Goal: Find contact information: Find contact information

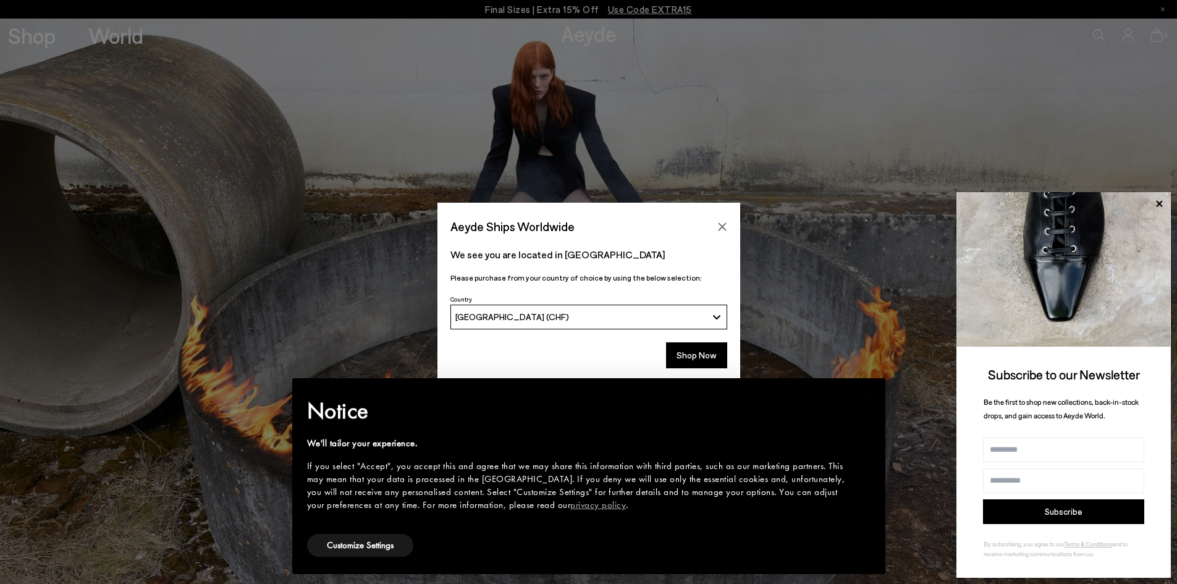
click at [720, 225] on icon "Close" at bounding box center [722, 226] width 8 height 8
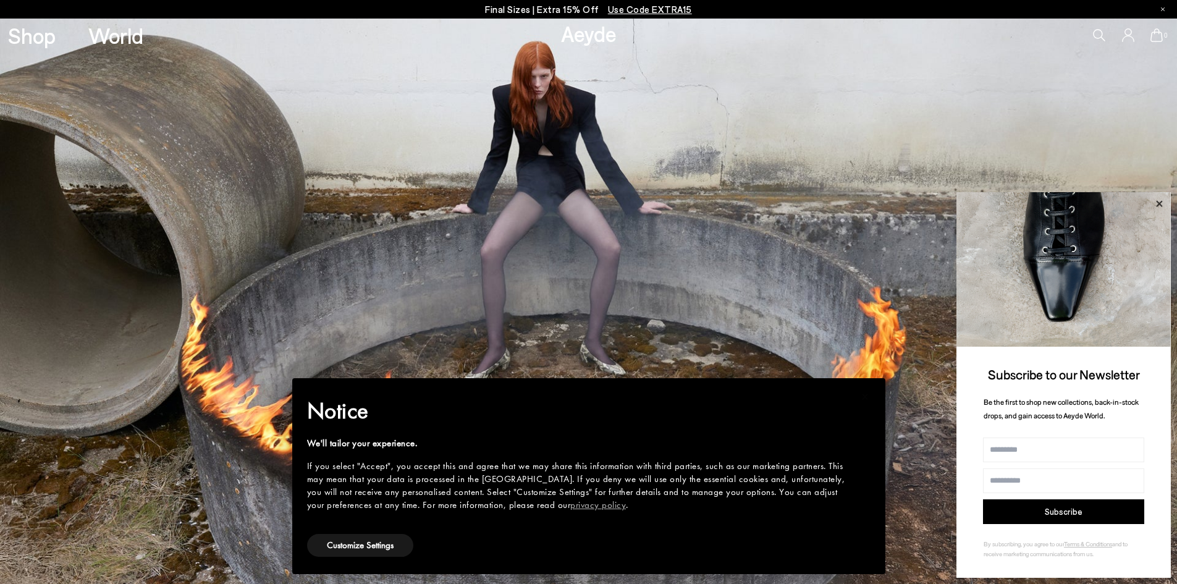
click at [1159, 200] on icon at bounding box center [1159, 204] width 16 height 16
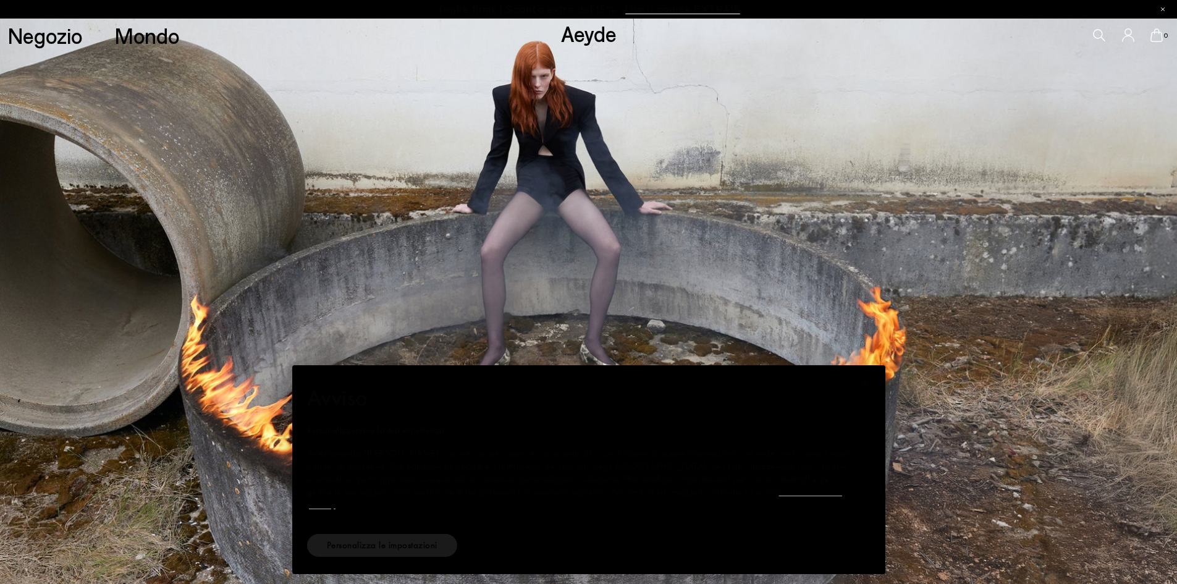
click at [1124, 42] on icon at bounding box center [1128, 35] width 12 height 14
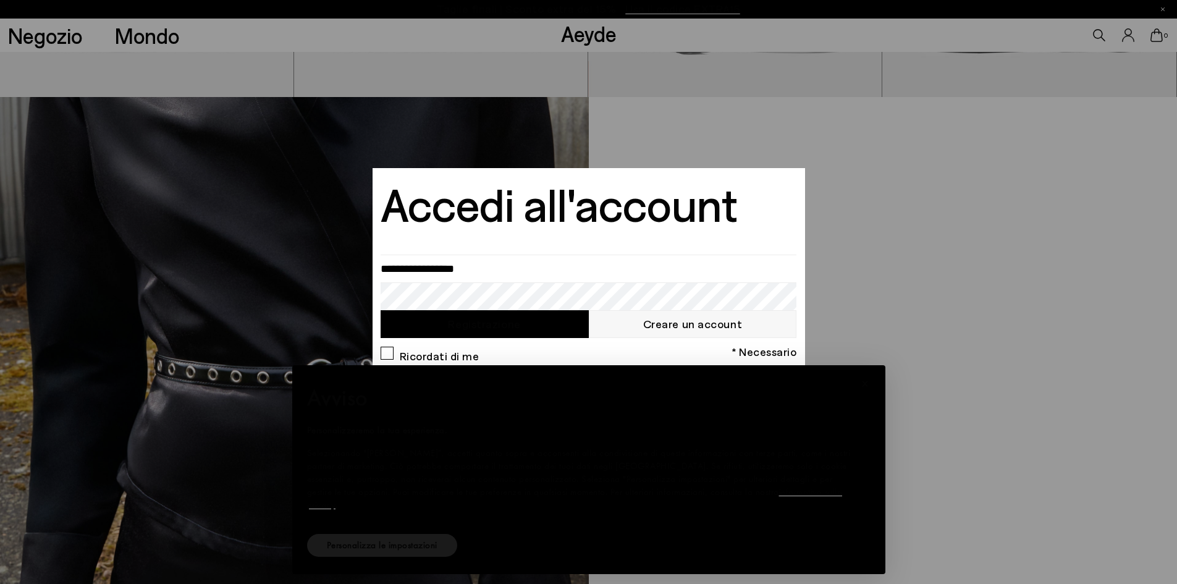
click at [913, 279] on div at bounding box center [588, 292] width 1177 height 584
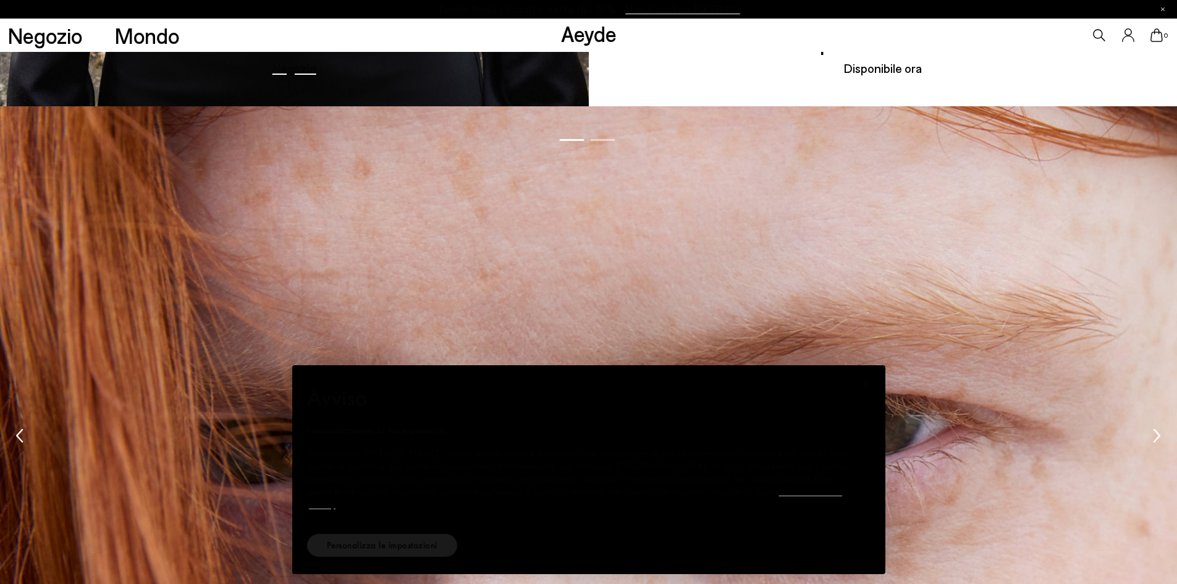
scroll to position [2645, 0]
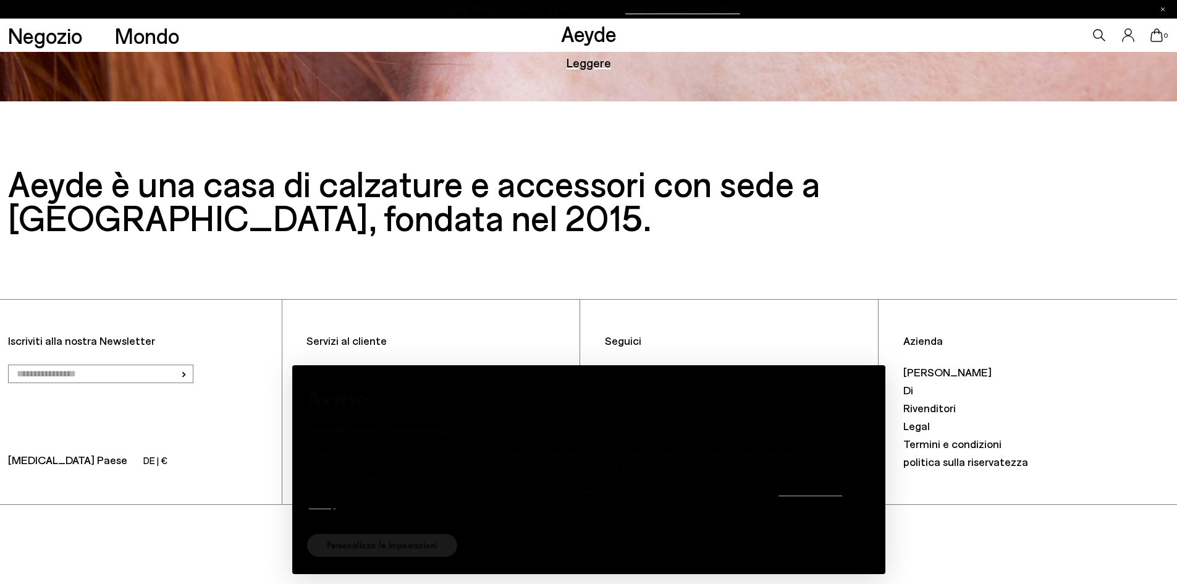
click at [206, 532] on span "© 2025 Aeyde GmbH. Tutti i diritti riservati." at bounding box center [588, 528] width 1177 height 46
click at [378, 546] on font "Personalizza le impostazioni" at bounding box center [382, 545] width 111 height 12
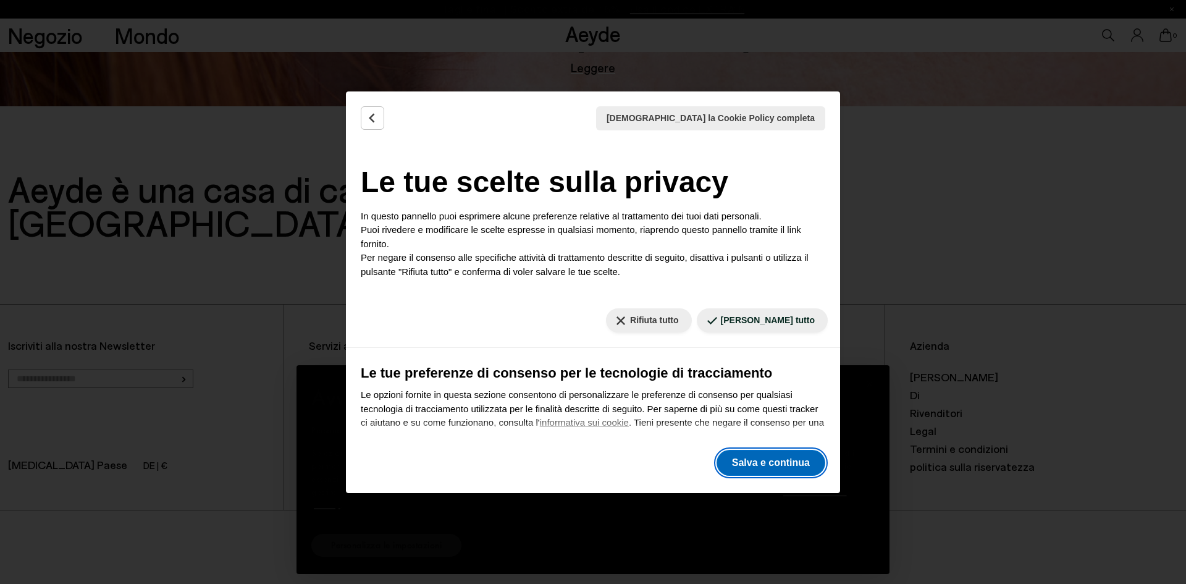
click at [762, 467] on font "Salva e continua" at bounding box center [771, 462] width 78 height 11
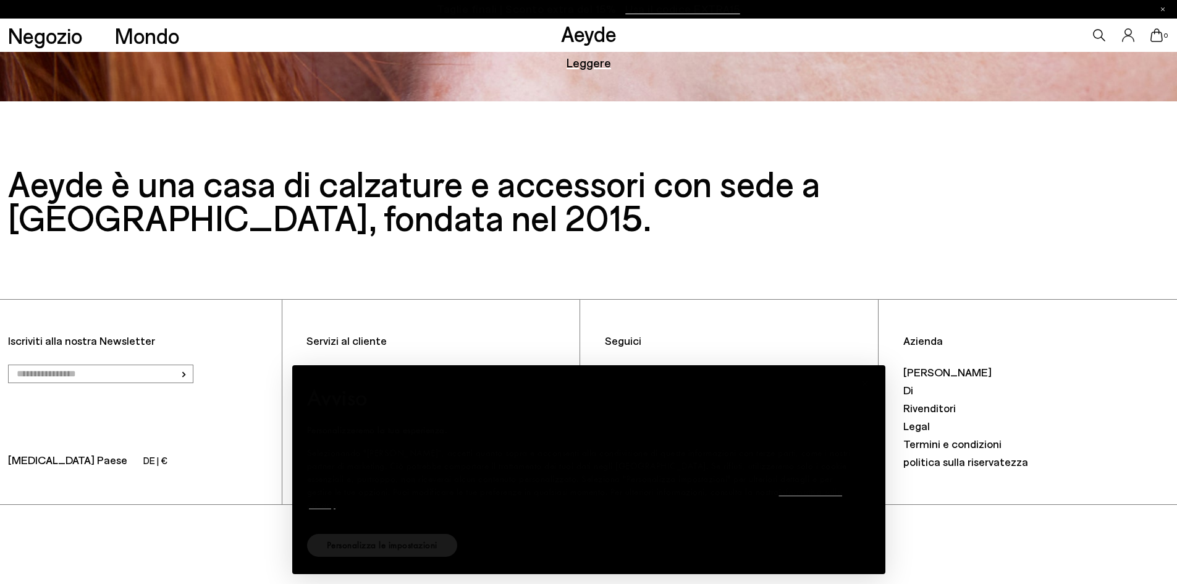
click at [878, 388] on button "×" at bounding box center [866, 384] width 30 height 30
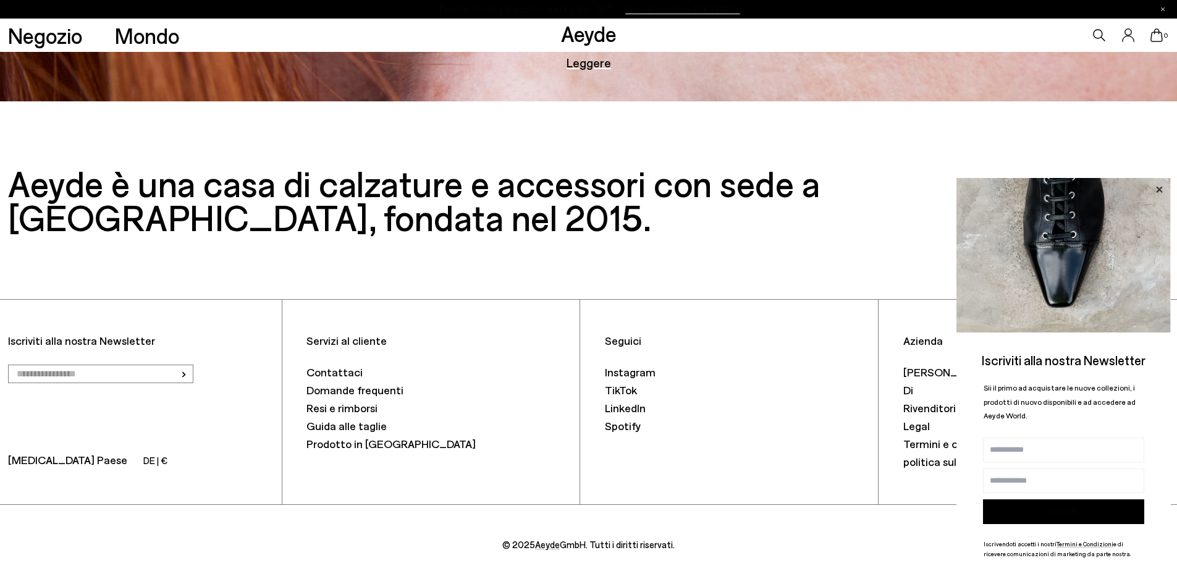
click at [1157, 189] on icon at bounding box center [1159, 190] width 16 height 16
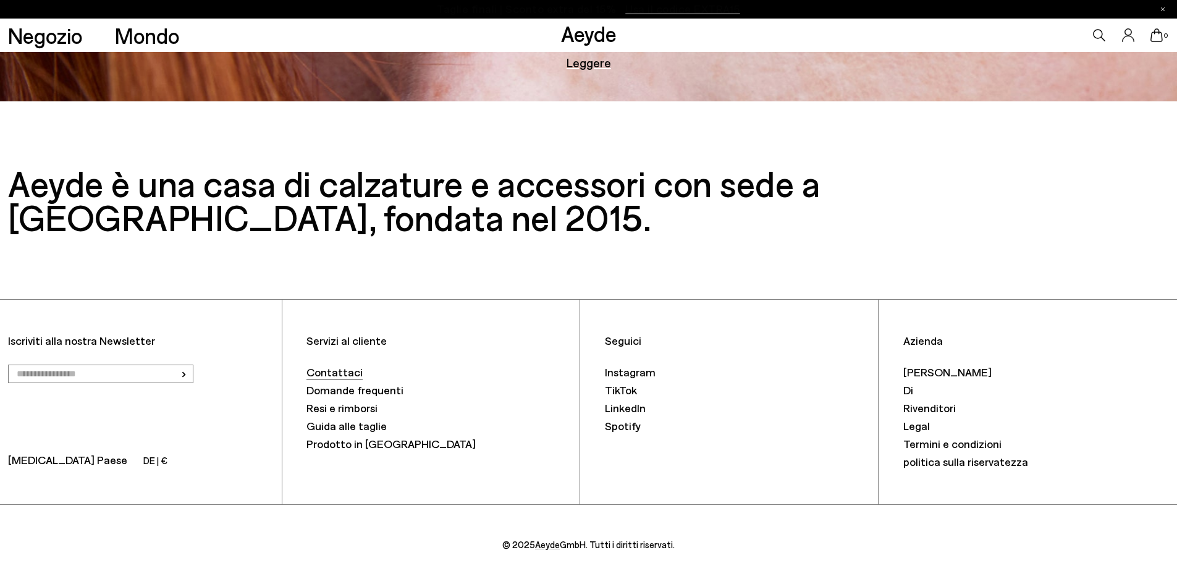
click at [339, 370] on font "Contattaci" at bounding box center [334, 372] width 56 height 14
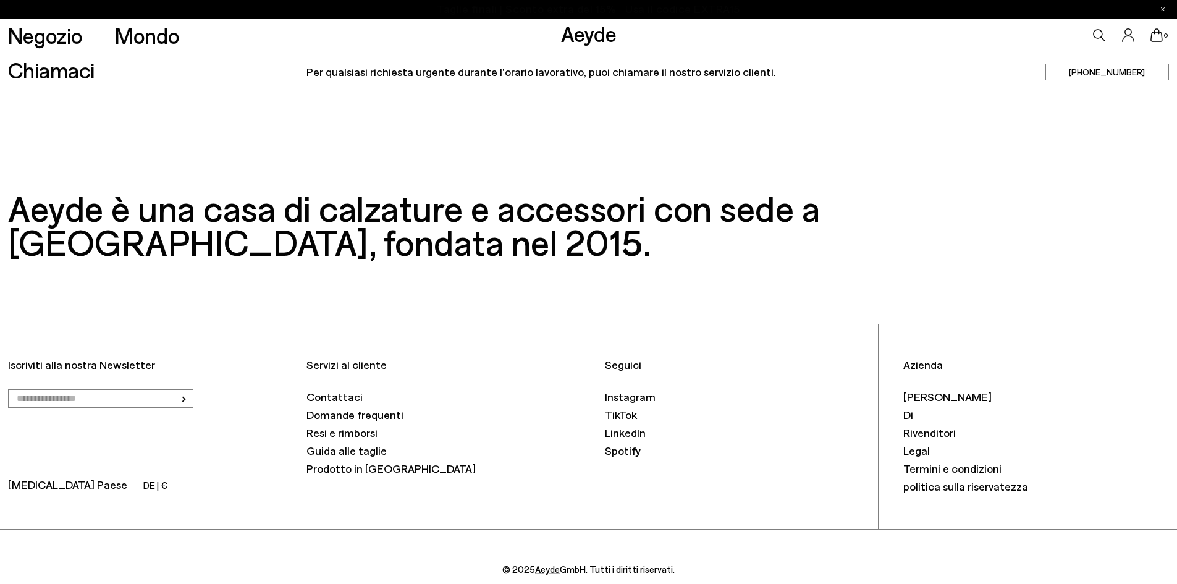
scroll to position [487, 0]
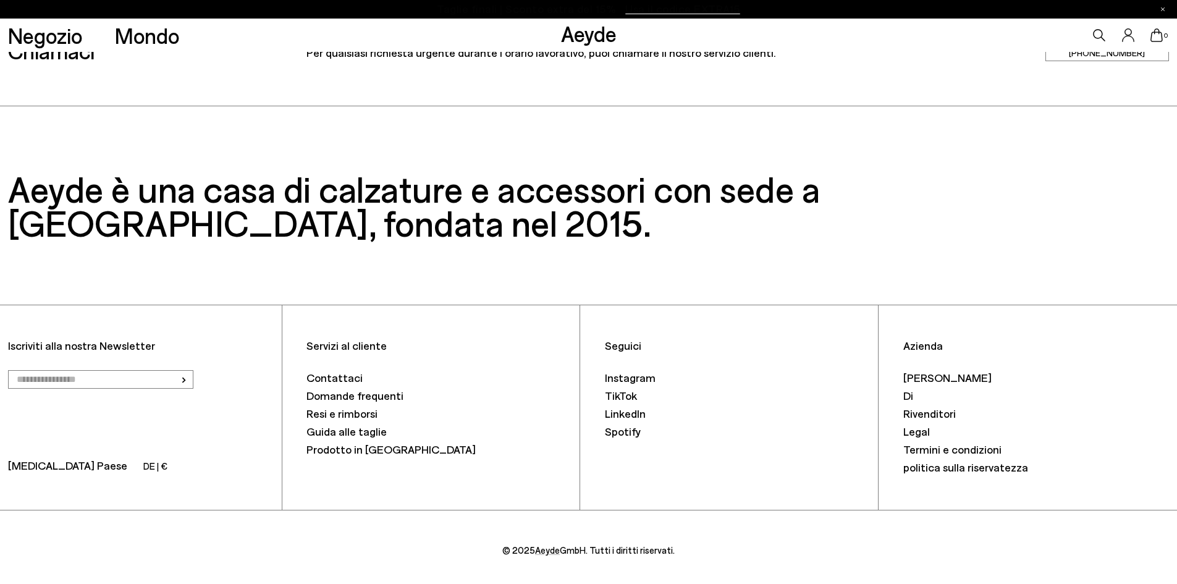
click at [932, 339] on font "Azienda" at bounding box center [923, 346] width 40 height 14
click at [927, 343] on font "Azienda" at bounding box center [923, 346] width 40 height 14
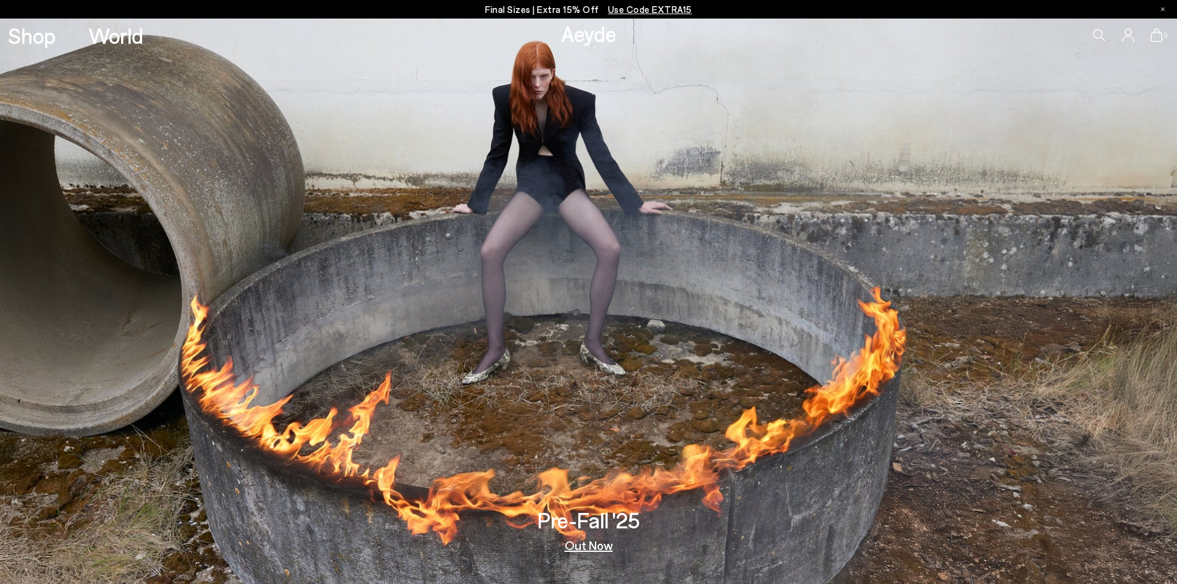
scroll to position [2606, 0]
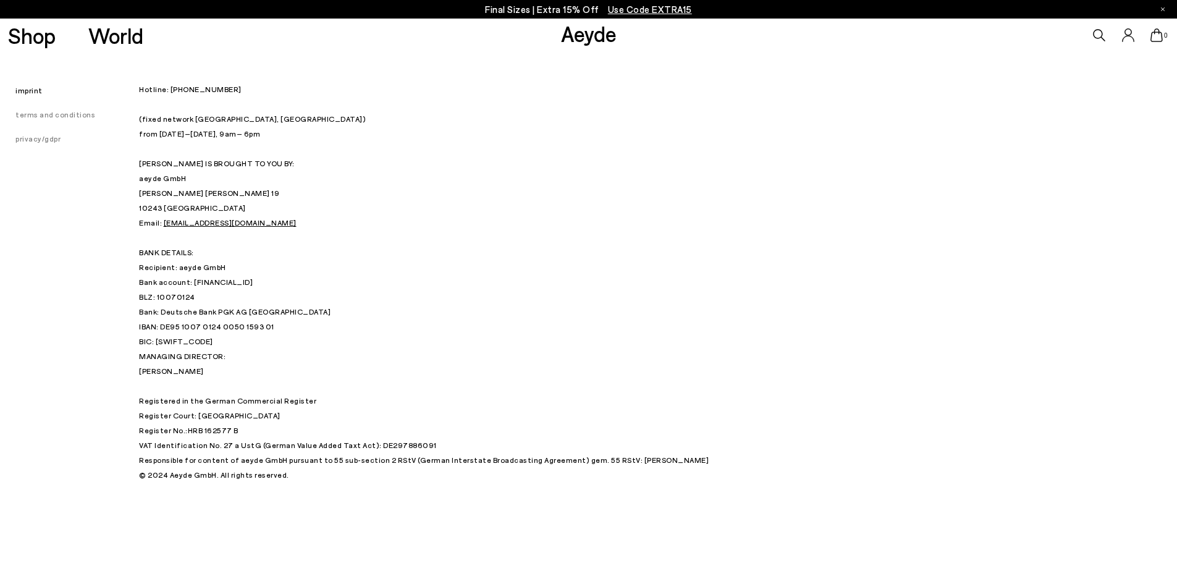
drag, startPoint x: 248, startPoint y: 89, endPoint x: 169, endPoint y: 93, distance: 79.2
click at [169, 93] on p "Hotline: +49 (0) 30 34 655 808 (fixed network Berlin, Germany) from Monday – Fr…" at bounding box center [448, 215] width 618 height 267
copy p "+49 (0) 30 34 655 808"
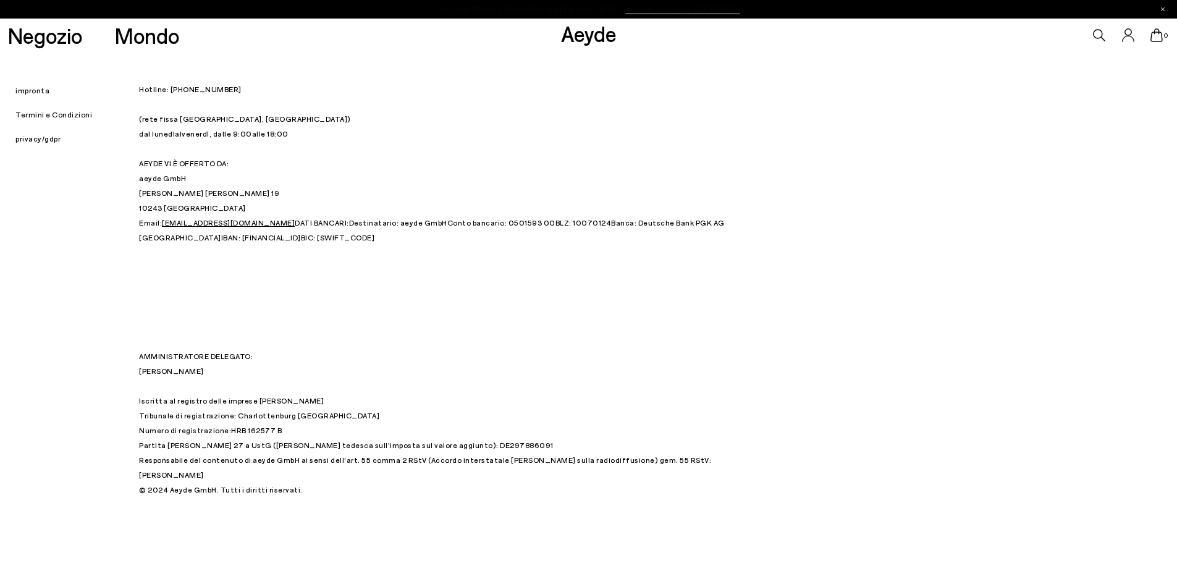
drag, startPoint x: 441, startPoint y: 444, endPoint x: 385, endPoint y: 448, distance: 55.8
click at [385, 448] on p "AMMINISTRATORE DELEGATO: Luisa Dames Iscritta al registro delle imprese tedesco…" at bounding box center [448, 401] width 618 height 104
copy p "DE 297886091"
click at [758, 151] on div "impronta Termini e Condizioni privacy/gdpr Hotline: +49 (0) 30 34 655 808 (rete…" at bounding box center [588, 274] width 1177 height 445
